Goal: Transaction & Acquisition: Purchase product/service

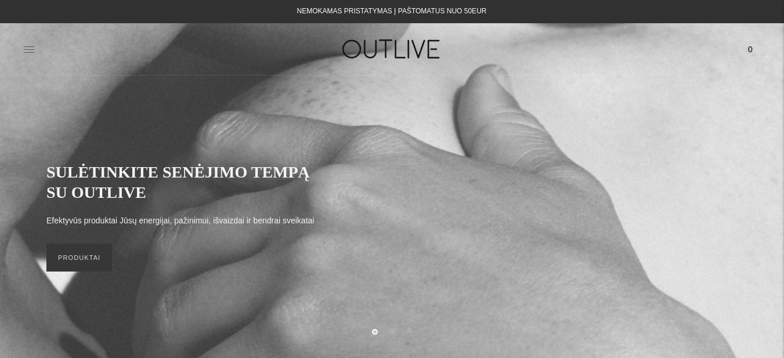
click at [28, 52] on icon at bounding box center [29, 49] width 10 height 6
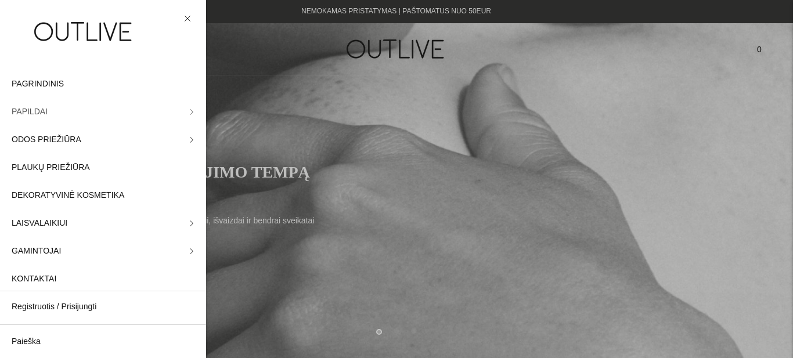
click at [38, 116] on span "PAPILDAI" at bounding box center [30, 112] width 36 height 14
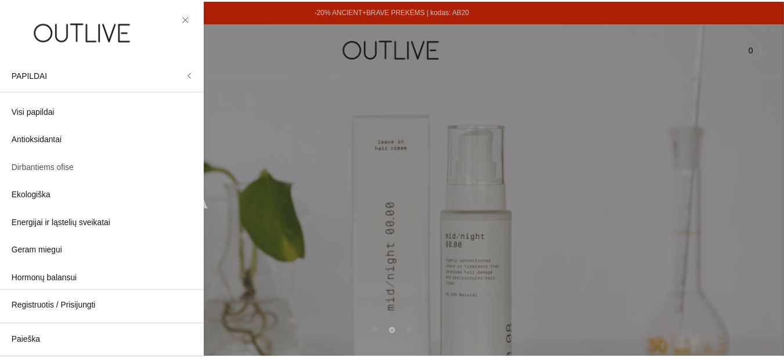
scroll to position [58, 0]
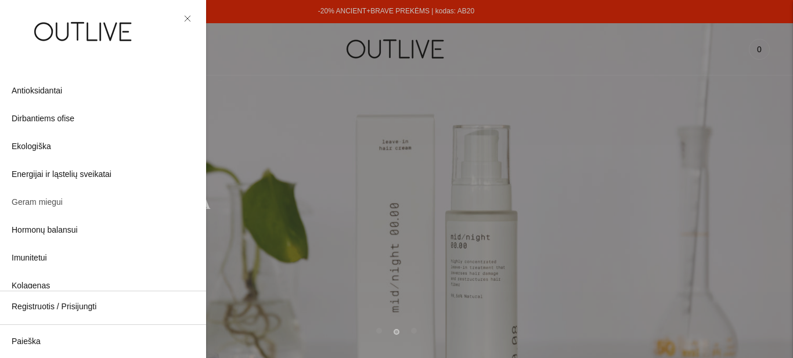
click at [54, 201] on span "Geram miegui" at bounding box center [37, 203] width 51 height 14
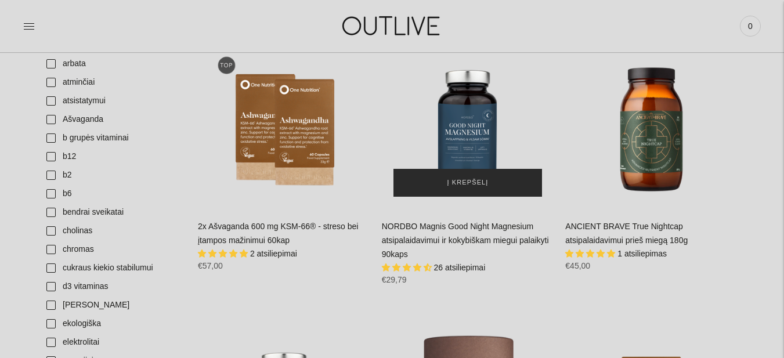
scroll to position [406, 0]
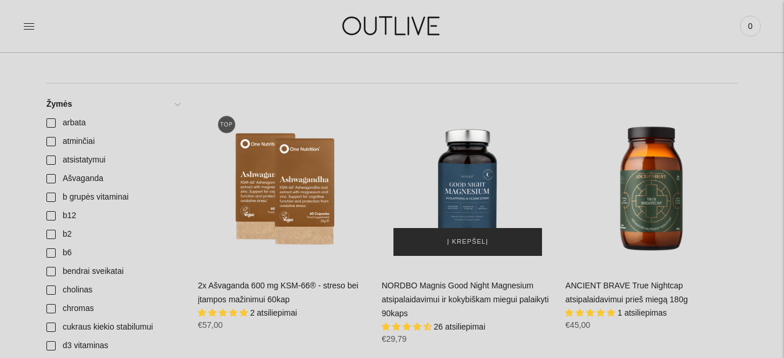
click at [487, 234] on button "Į krepšelį" at bounding box center [468, 242] width 149 height 28
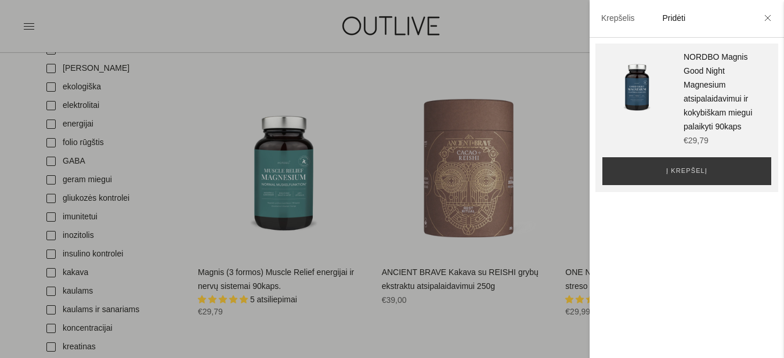
scroll to position [813, 0]
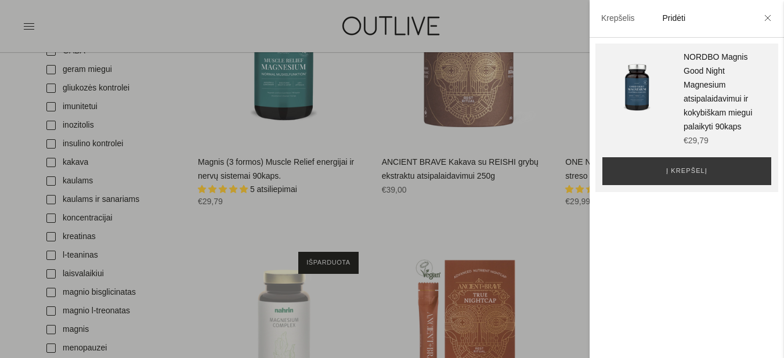
click at [274, 143] on div at bounding box center [392, 179] width 784 height 358
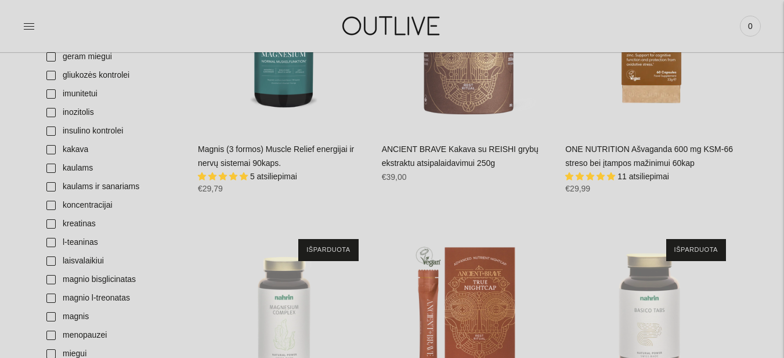
scroll to position [759, 0]
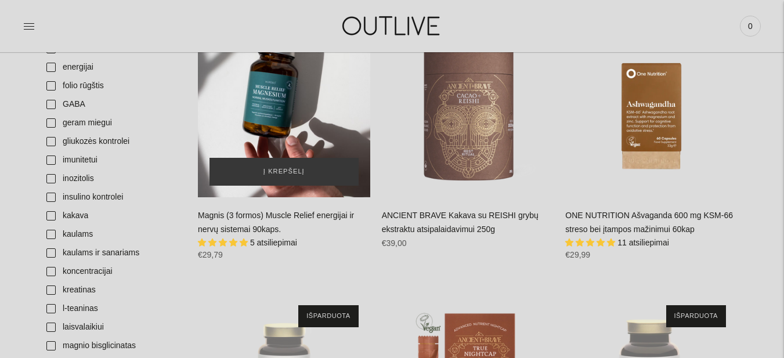
click at [288, 136] on div "Magnis (3 formos) Muscle Relief energijai ir nervų sistemai 90kaps.\a" at bounding box center [284, 111] width 172 height 172
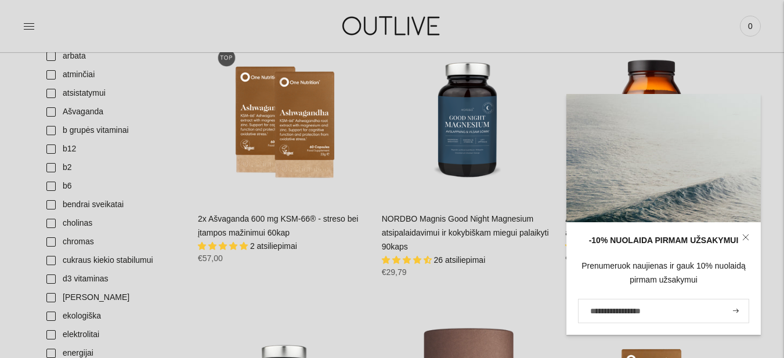
scroll to position [469, 0]
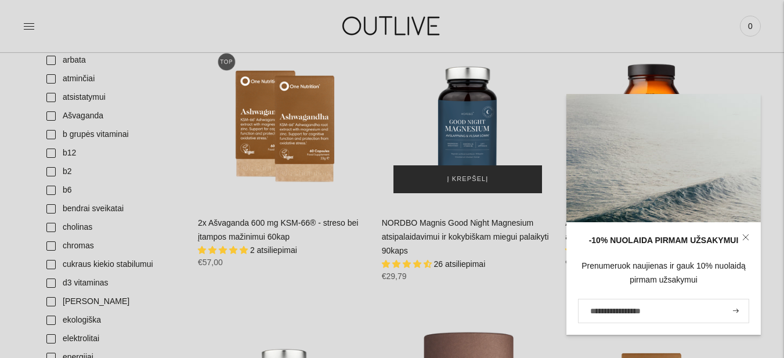
click at [452, 176] on span "Į krepšelį" at bounding box center [468, 180] width 41 height 12
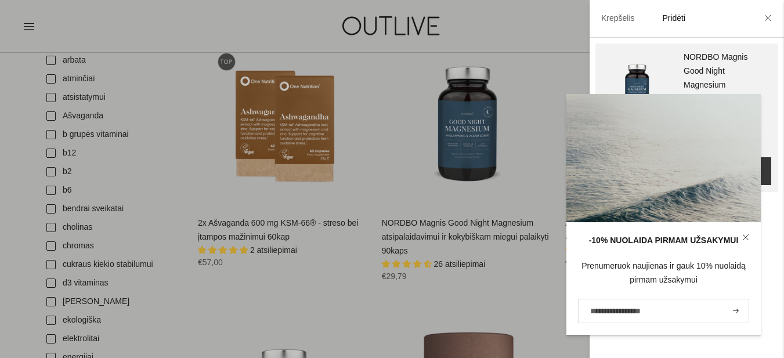
click at [747, 235] on icon at bounding box center [746, 237] width 7 height 7
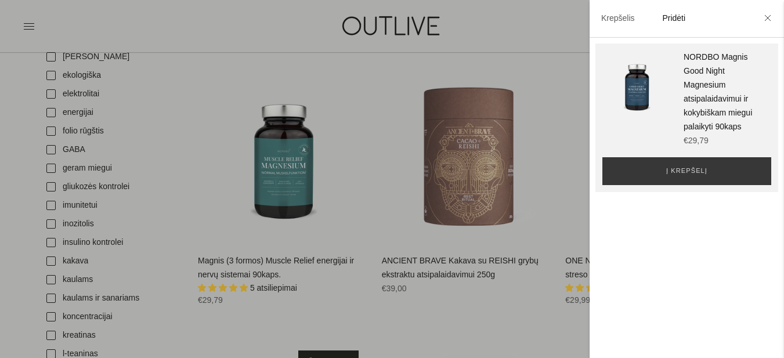
scroll to position [759, 0]
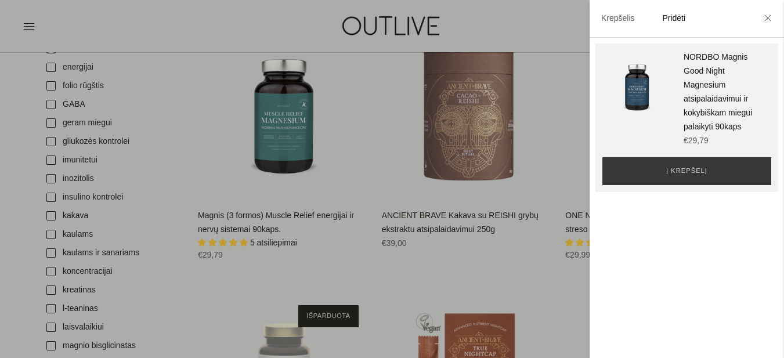
click at [268, 220] on div at bounding box center [392, 179] width 784 height 358
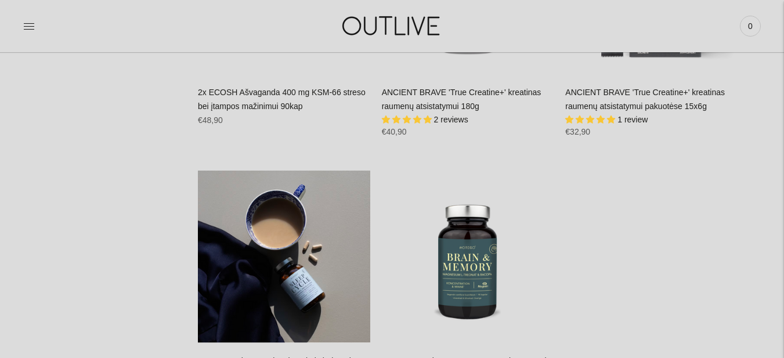
scroll to position [2882, 0]
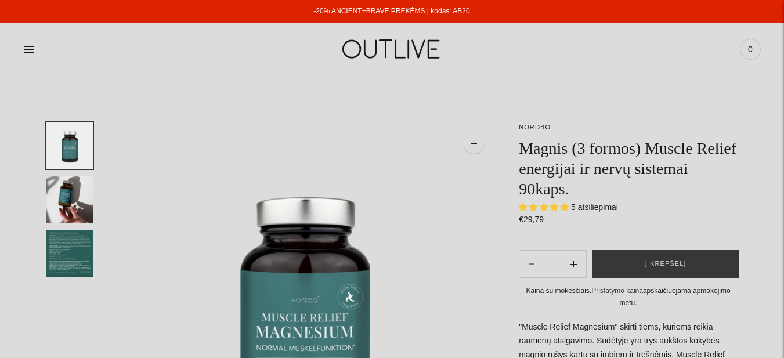
select select "**********"
click at [664, 265] on span "Į krepšelį" at bounding box center [666, 264] width 41 height 12
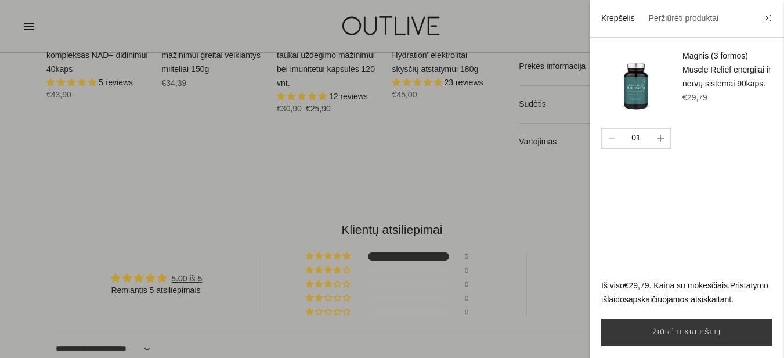
scroll to position [929, 0]
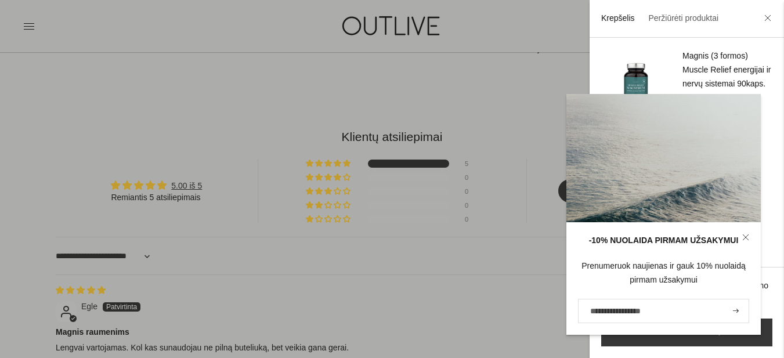
click at [745, 239] on icon at bounding box center [746, 237] width 7 height 7
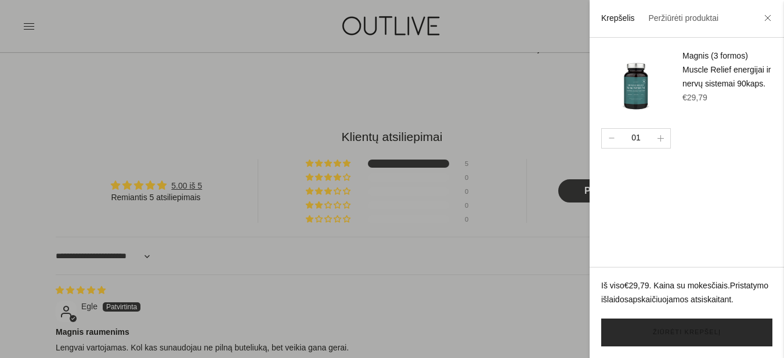
click at [690, 330] on link "Žiūrėti krepšelį" at bounding box center [686, 333] width 171 height 28
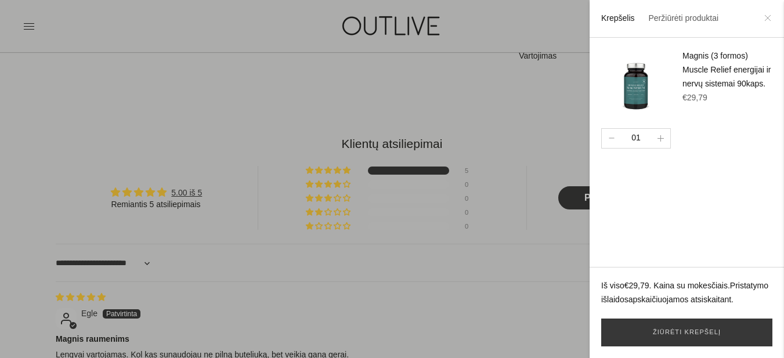
click at [769, 19] on icon at bounding box center [767, 17] width 5 height 5
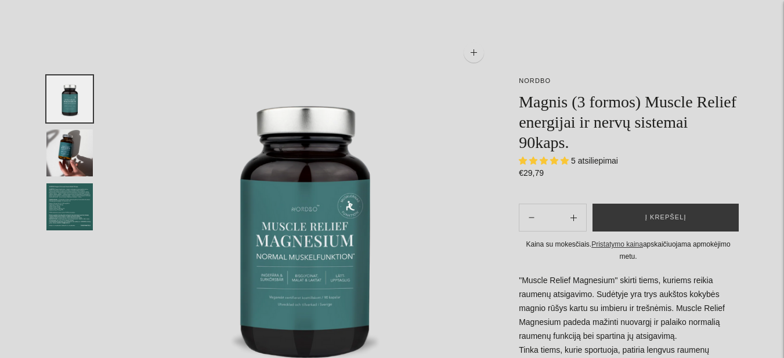
scroll to position [0, 0]
